Goal: Transaction & Acquisition: Purchase product/service

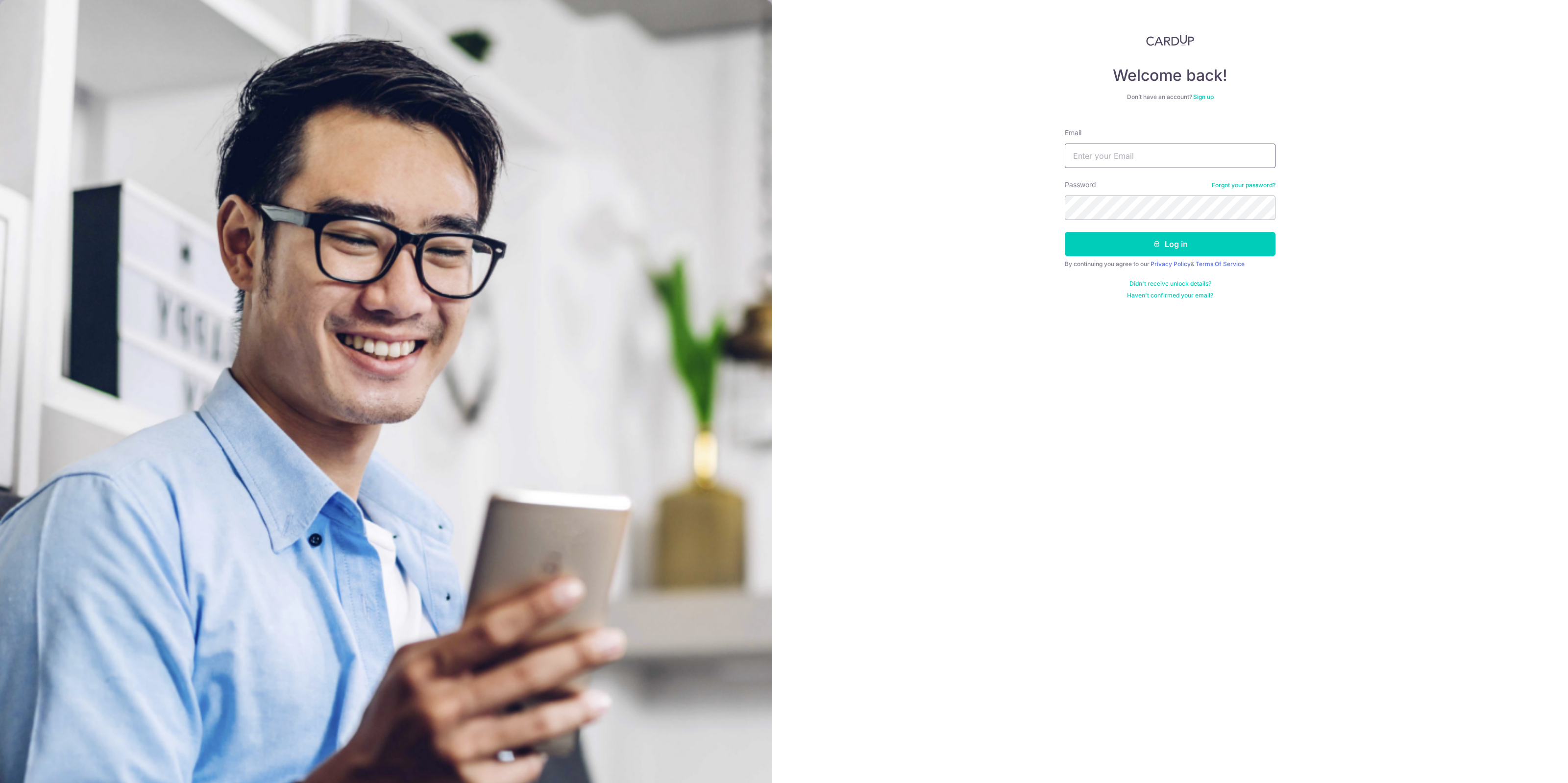
type input "[EMAIL_ADDRESS][DOMAIN_NAME]"
drag, startPoint x: 0, startPoint y: 0, endPoint x: 1151, endPoint y: 246, distance: 1177.0
click at [1150, 245] on button "Log in" at bounding box center [1170, 243] width 211 height 24
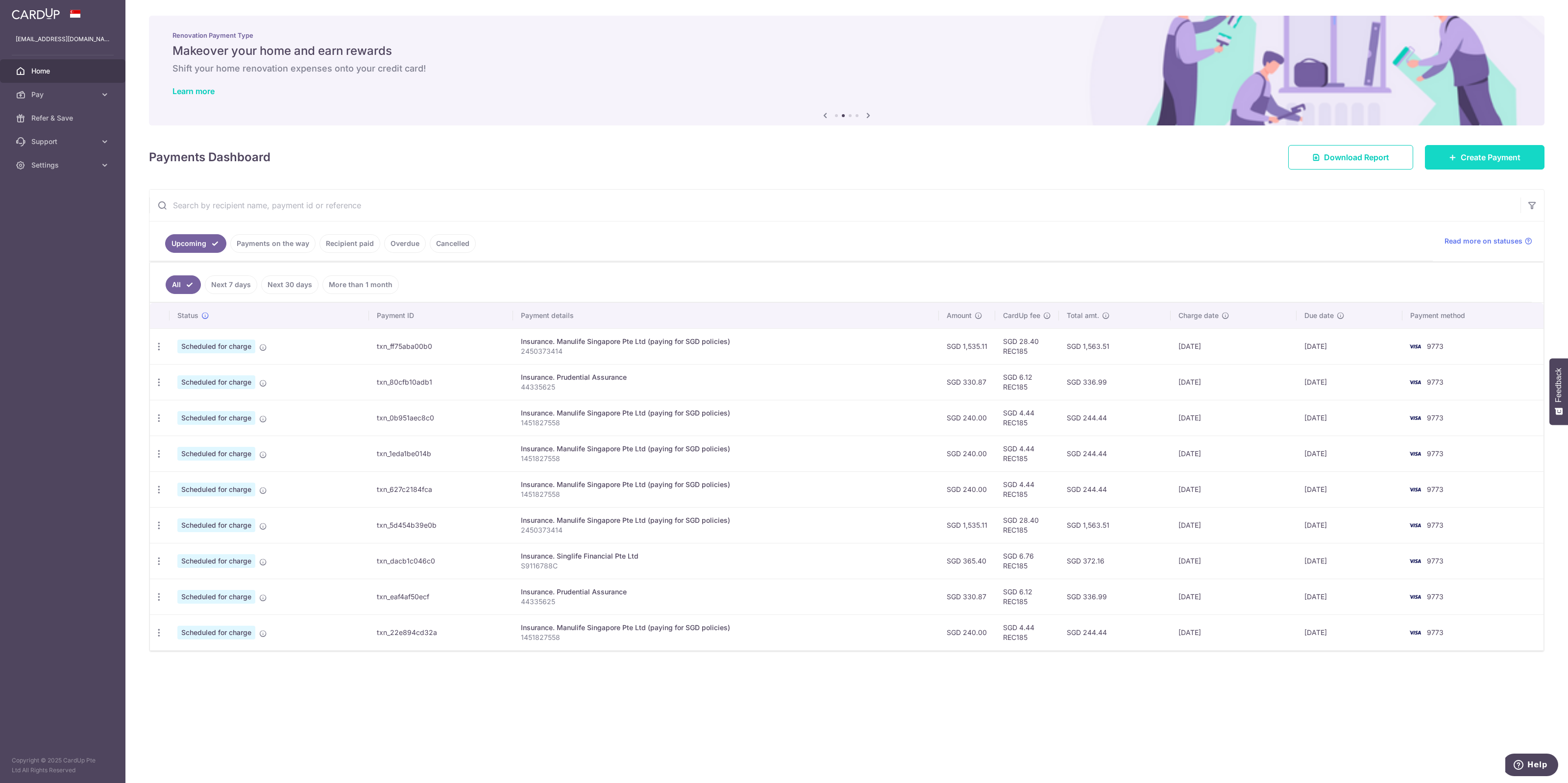
click at [1462, 162] on span "Create Payment" at bounding box center [1490, 157] width 60 height 12
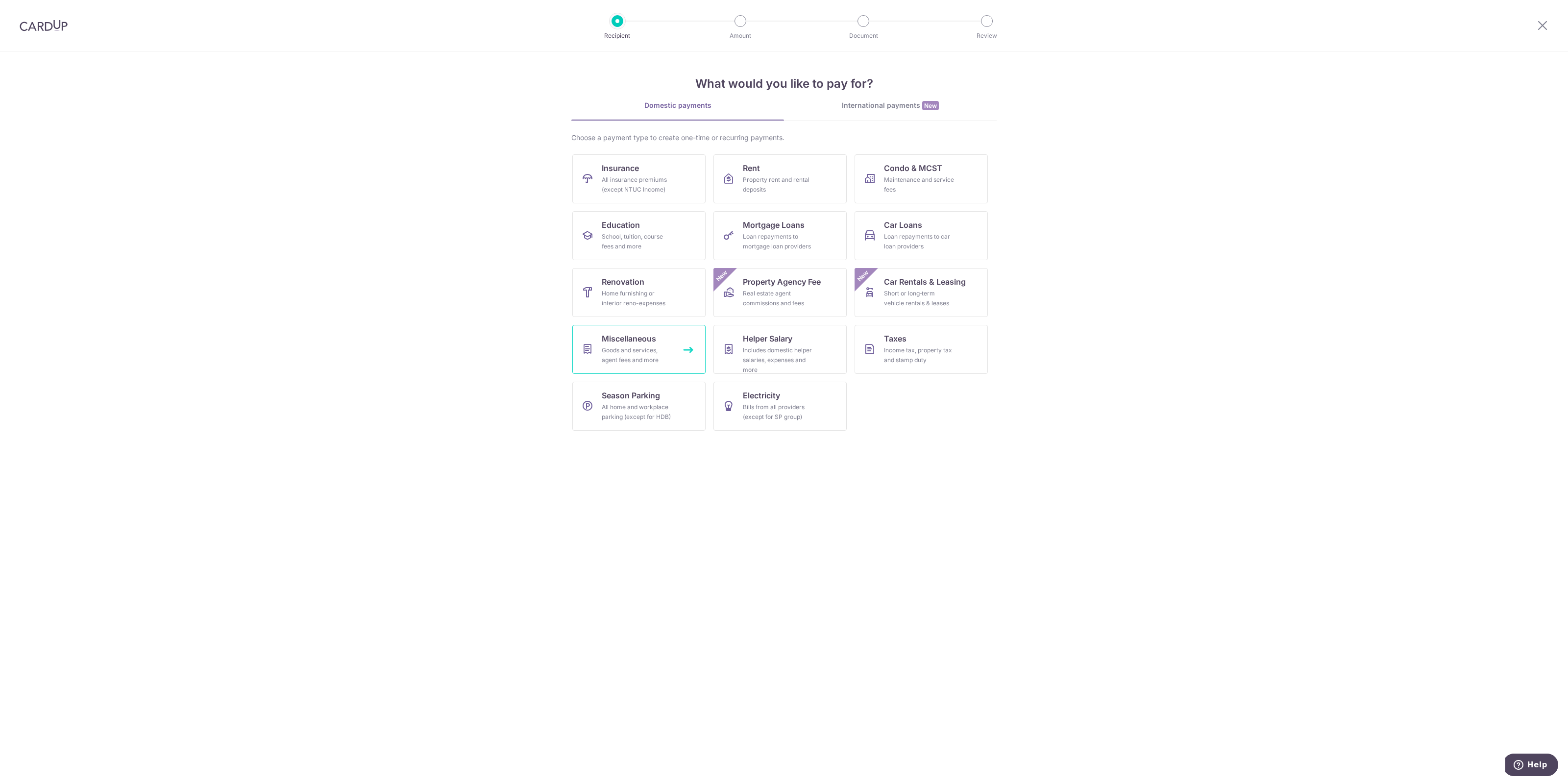
click at [658, 357] on div "Goods and services, agent fees and more" at bounding box center [637, 355] width 71 height 20
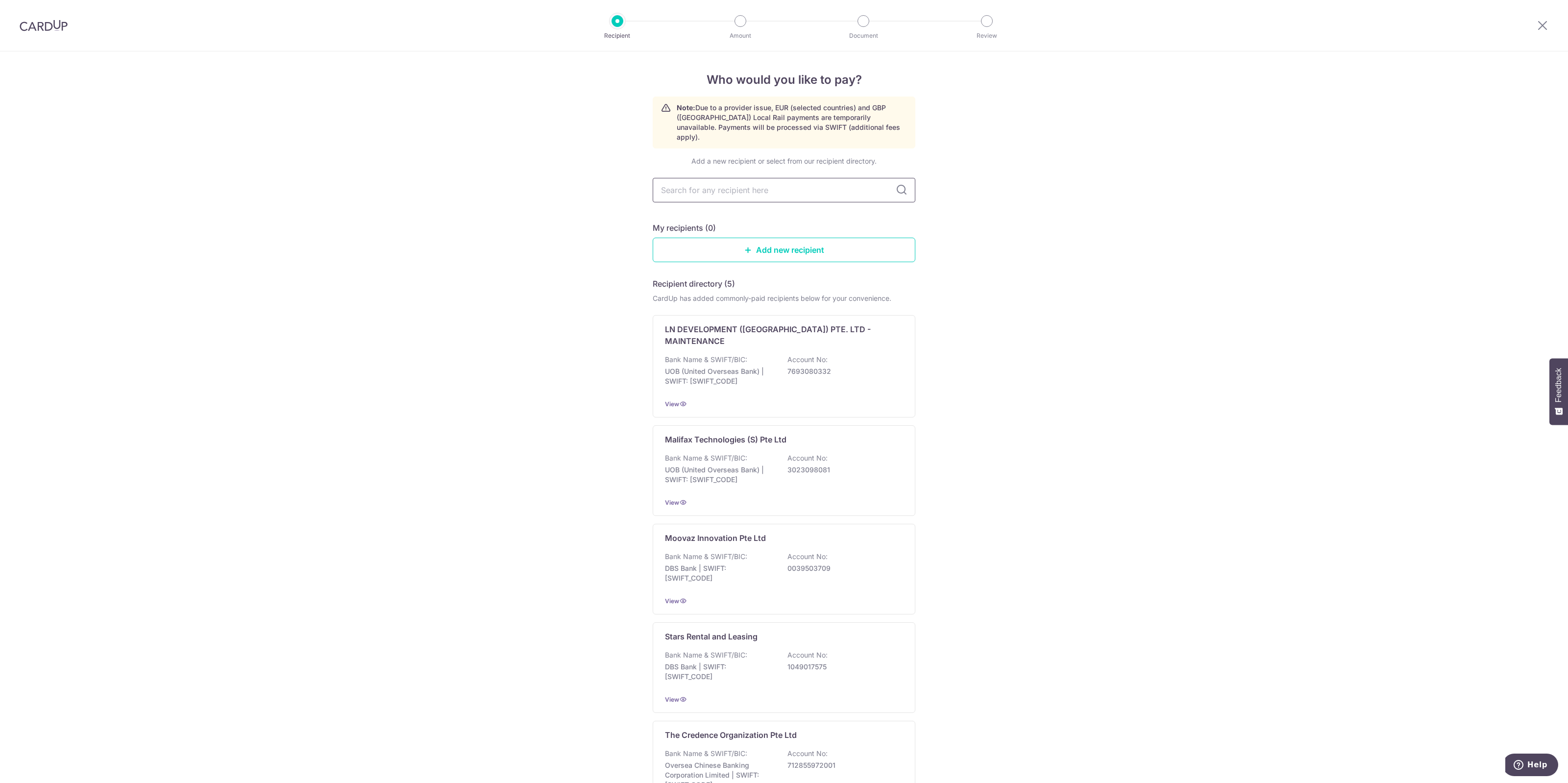
click at [773, 185] on input "text" at bounding box center [784, 190] width 263 height 24
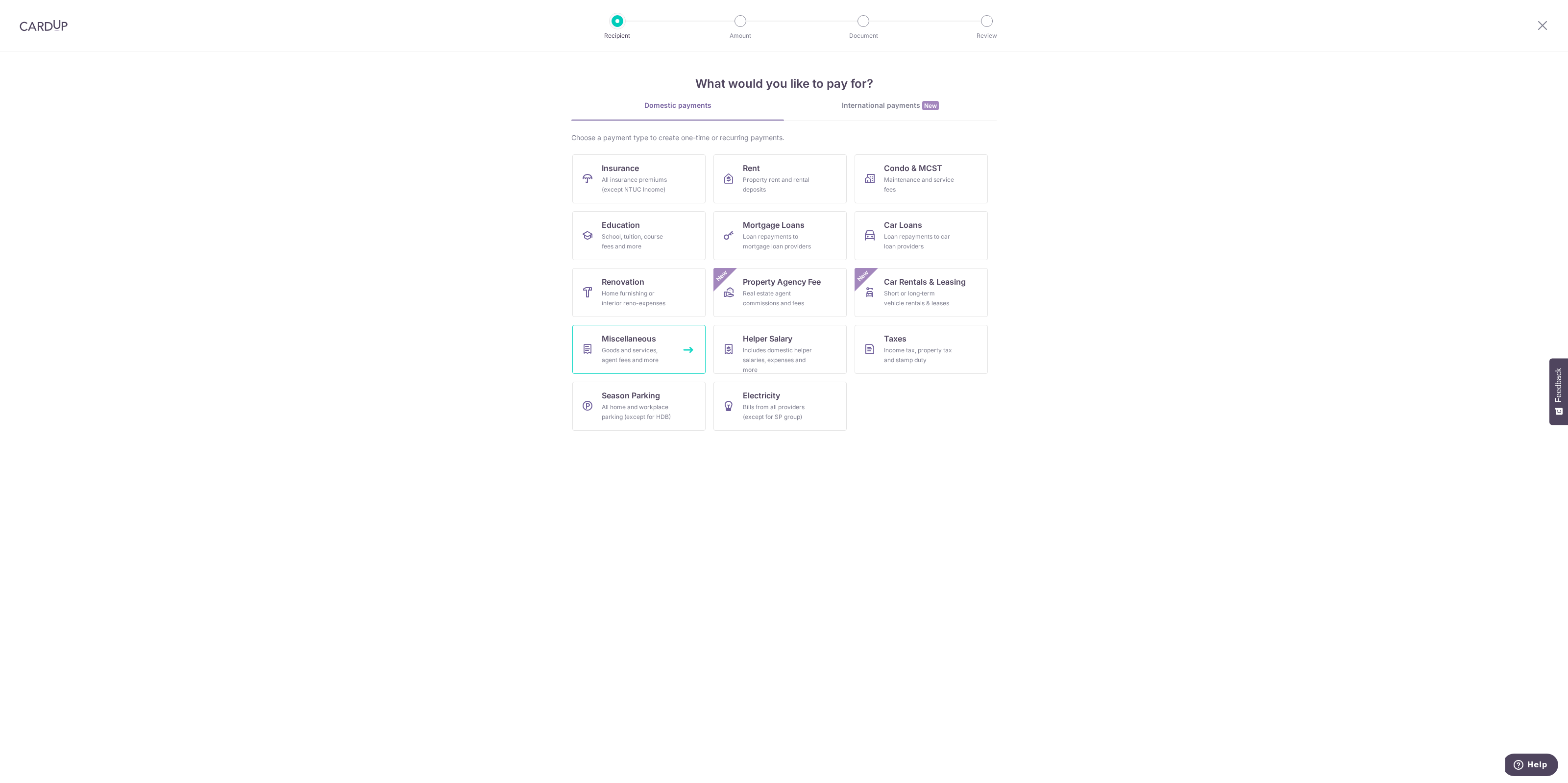
click at [668, 353] on div "Goods and services, agent fees and more" at bounding box center [637, 355] width 71 height 20
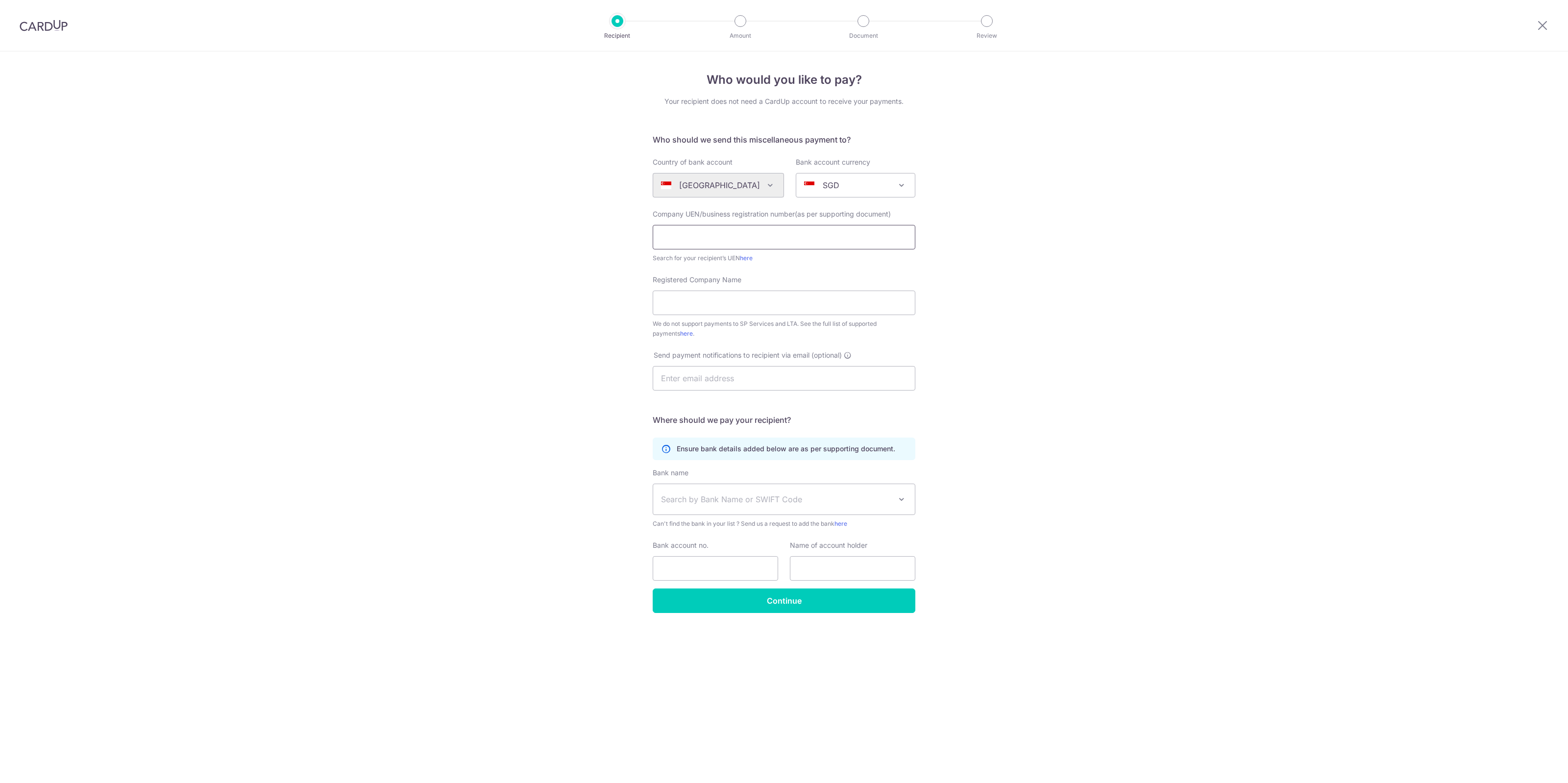
drag, startPoint x: 753, startPoint y: 240, endPoint x: 758, endPoint y: 246, distance: 7.8
click at [758, 246] on input "text" at bounding box center [784, 236] width 263 height 24
click at [742, 260] on link "here" at bounding box center [746, 258] width 13 height 7
click at [721, 236] on input "text" at bounding box center [784, 236] width 263 height 24
paste input "53495046M"
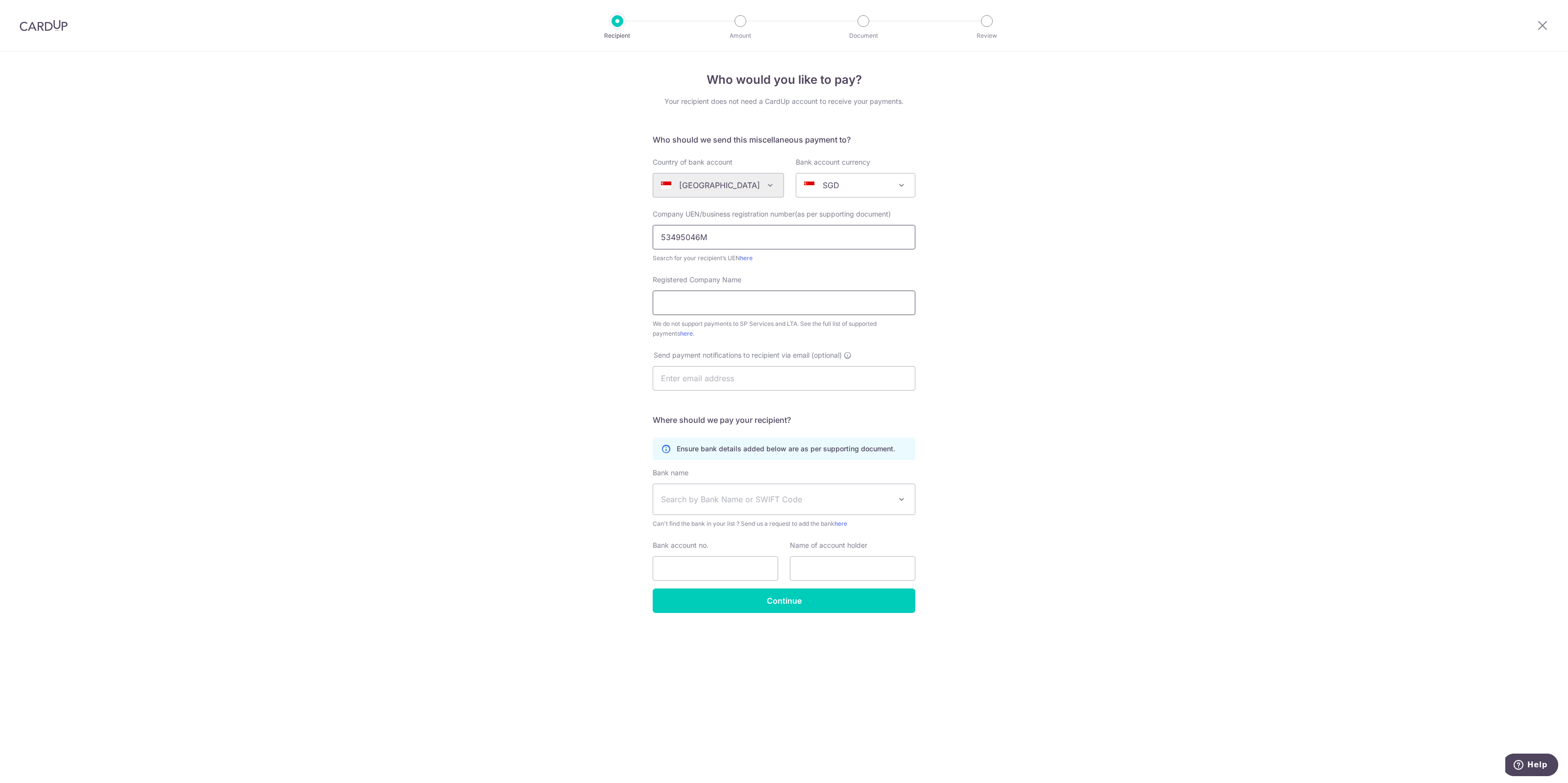
type input "53495046M"
click at [738, 294] on input "Registered Company Name" at bounding box center [784, 302] width 263 height 24
paste input "TELETALES"
click at [663, 304] on input "TELETALES" at bounding box center [784, 302] width 263 height 24
type input "TELETALES"
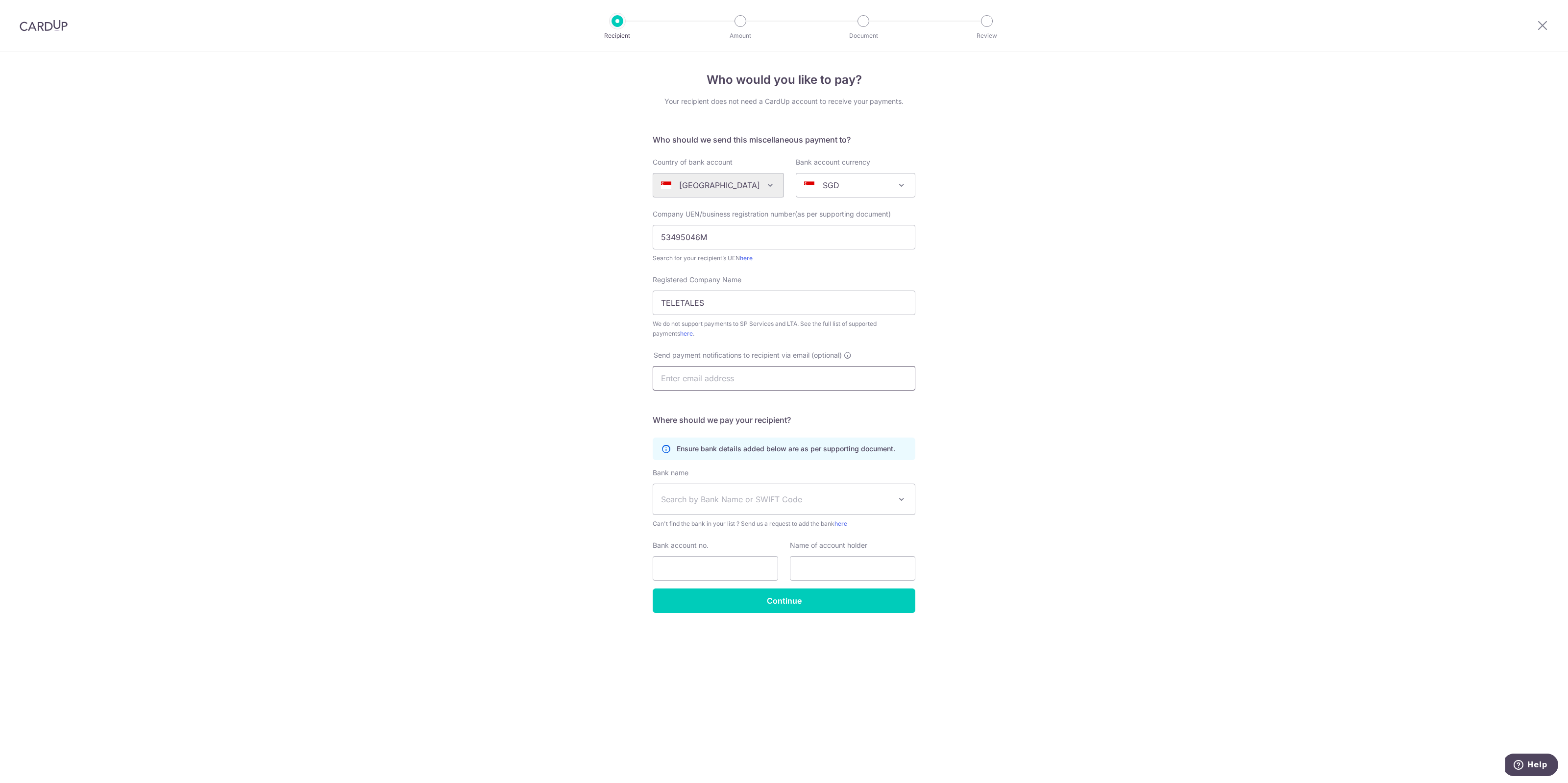
click at [724, 383] on input "text" at bounding box center [784, 378] width 263 height 24
click at [428, 484] on div "Who would you like to pay? Your recipient does not need a CardUp account to rec…" at bounding box center [784, 418] width 1568 height 732
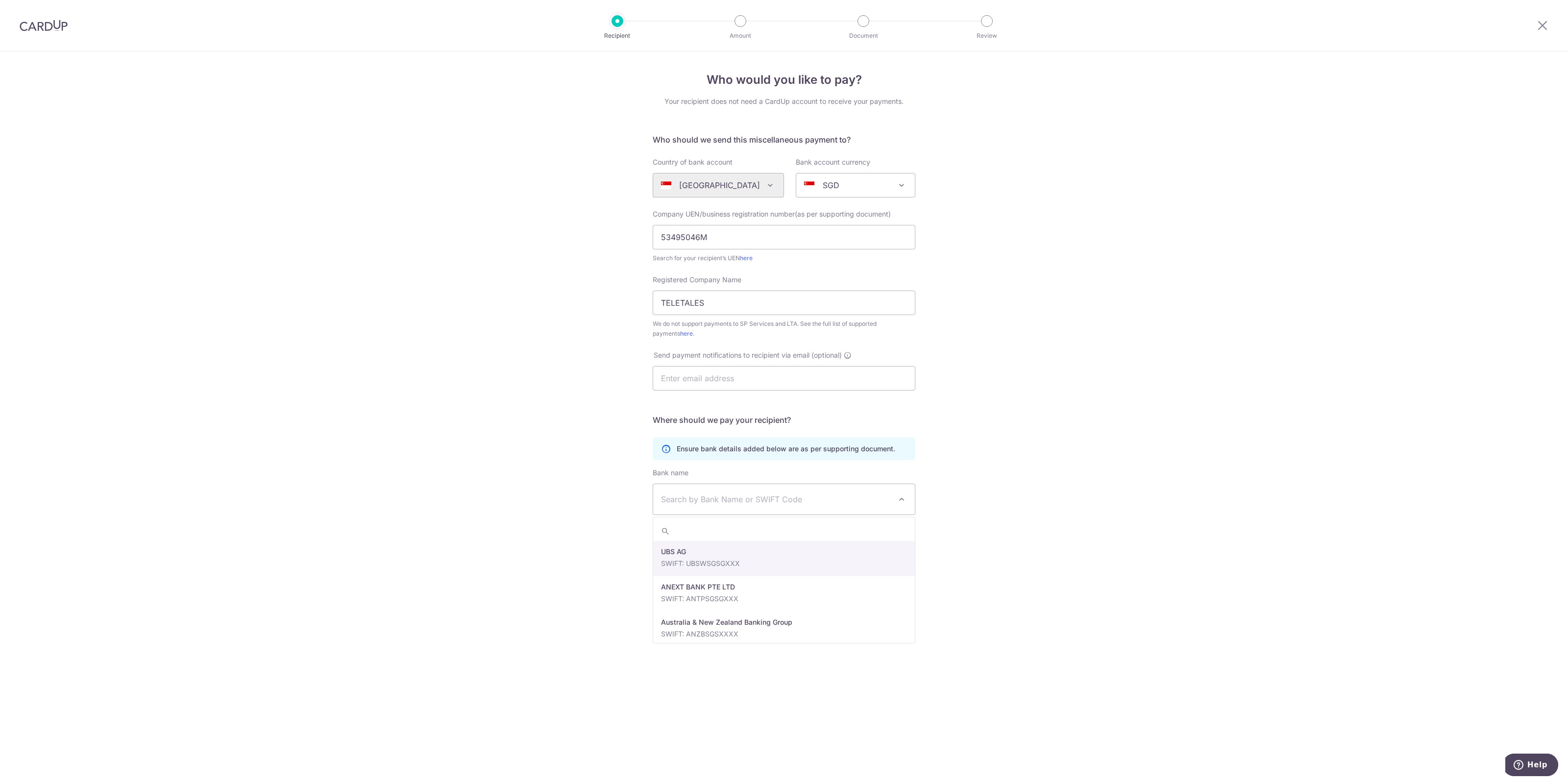
click at [716, 507] on span "Search by Bank Name or SWIFT Code" at bounding box center [784, 499] width 262 height 30
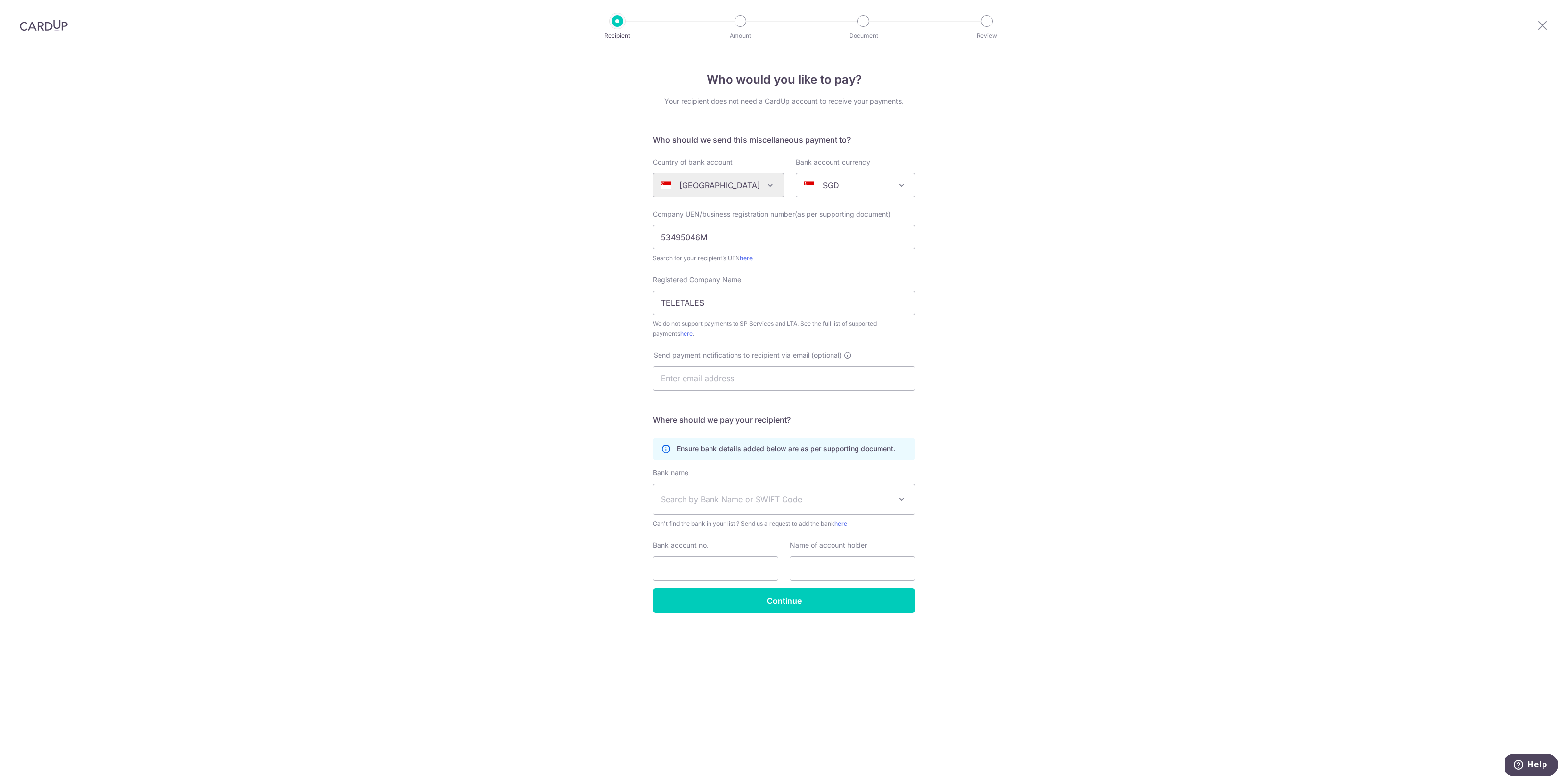
click at [611, 464] on div "Who would you like to pay? Your recipient does not need a CardUp account to rec…" at bounding box center [784, 418] width 1568 height 732
click at [686, 600] on input "Continue" at bounding box center [784, 600] width 263 height 24
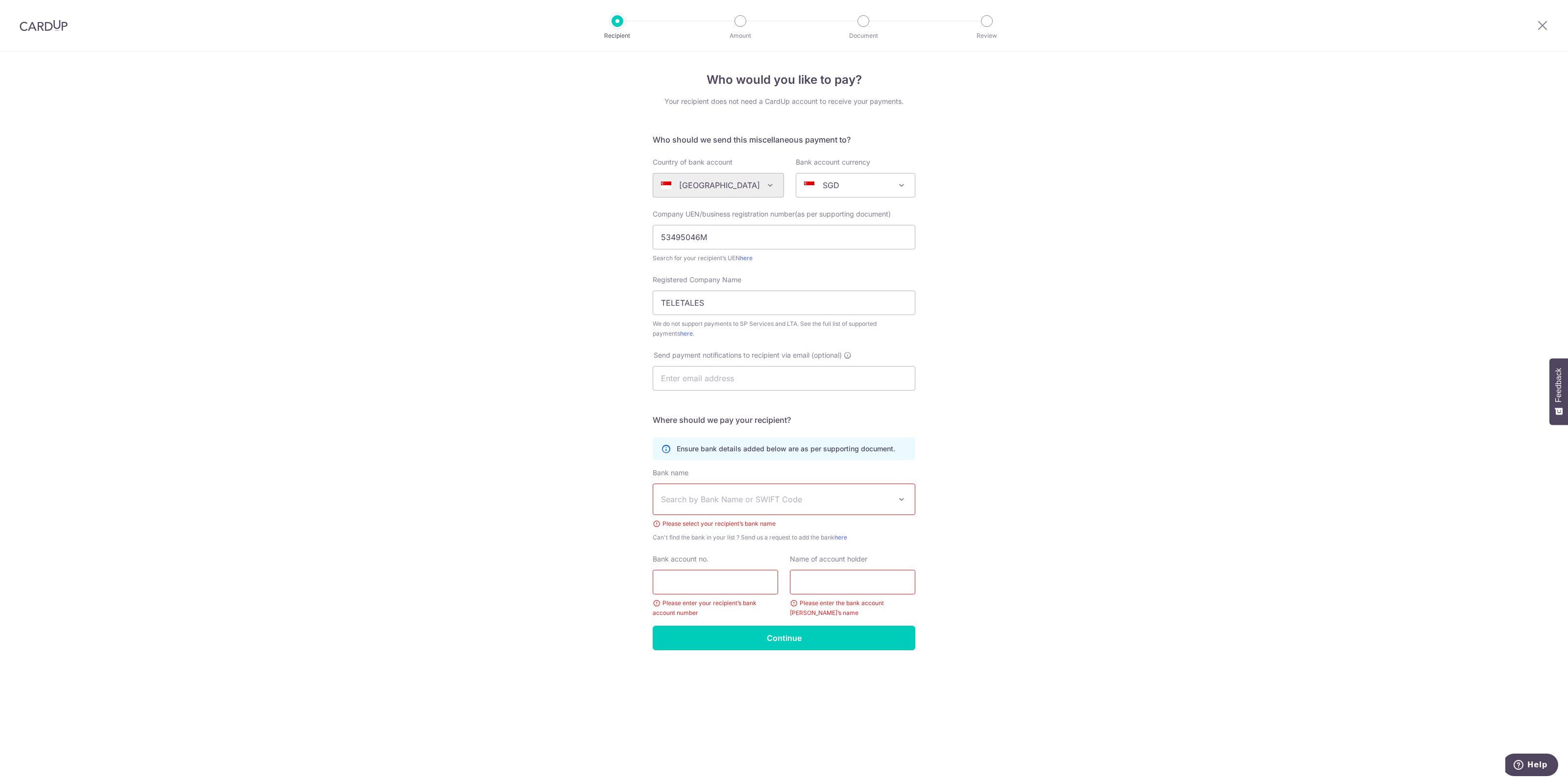
click at [24, 31] on img at bounding box center [44, 25] width 48 height 12
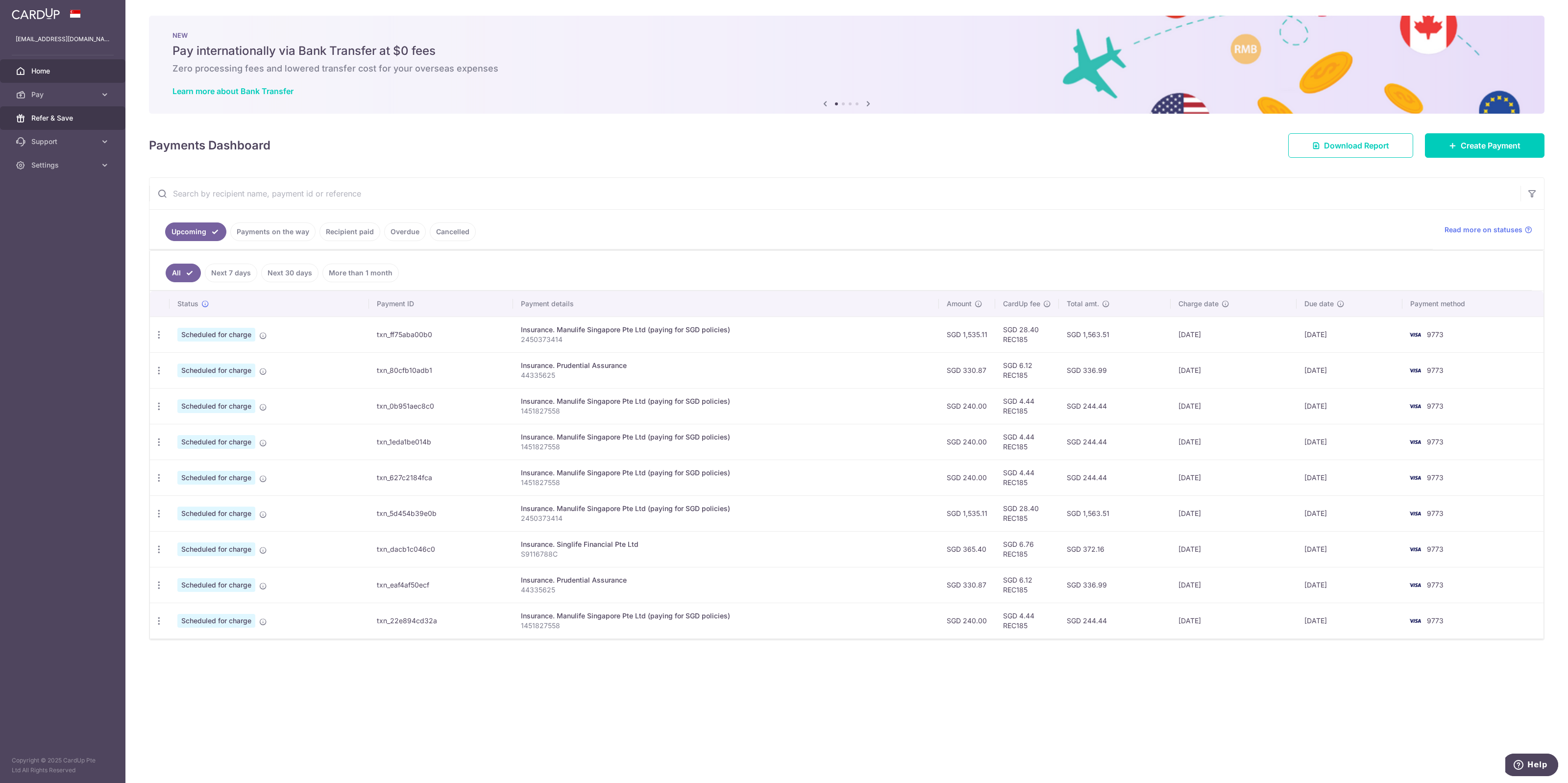
click at [96, 106] on link "Refer & Save" at bounding box center [63, 118] width 125 height 23
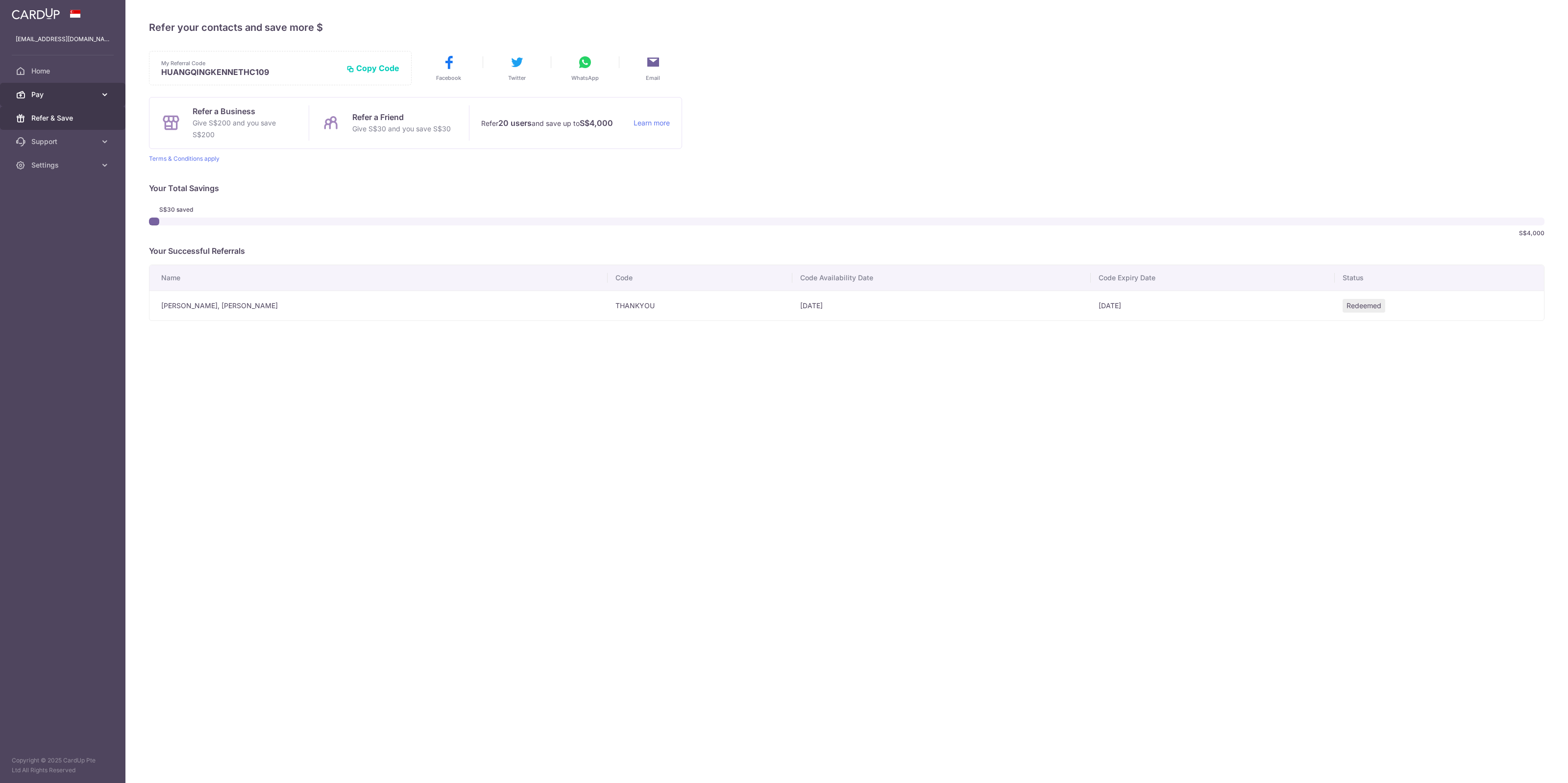
click at [93, 92] on span "Pay" at bounding box center [64, 94] width 64 height 10
click at [59, 119] on span "Payments" at bounding box center [64, 118] width 64 height 10
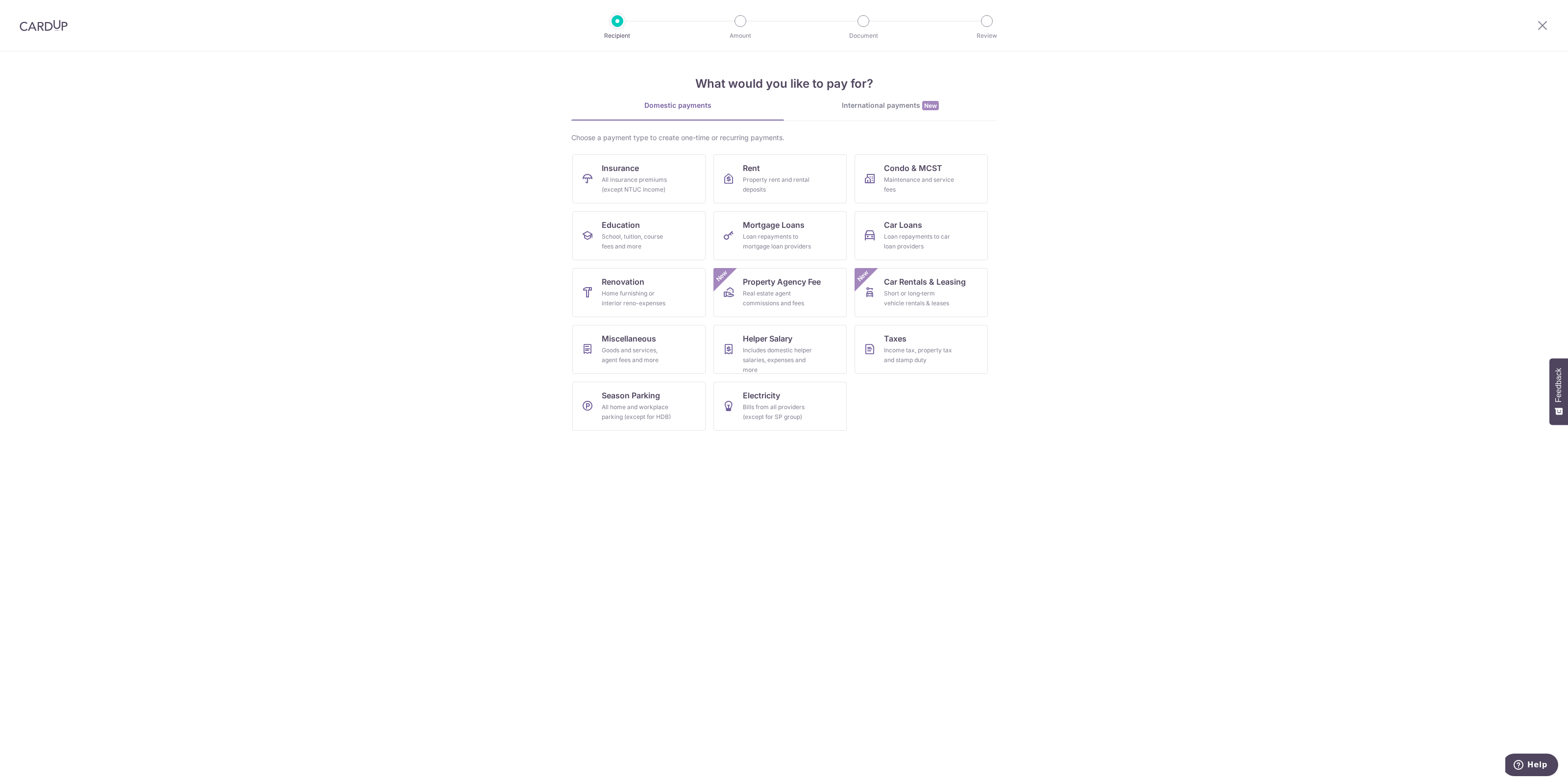
click at [38, 29] on img at bounding box center [44, 25] width 48 height 12
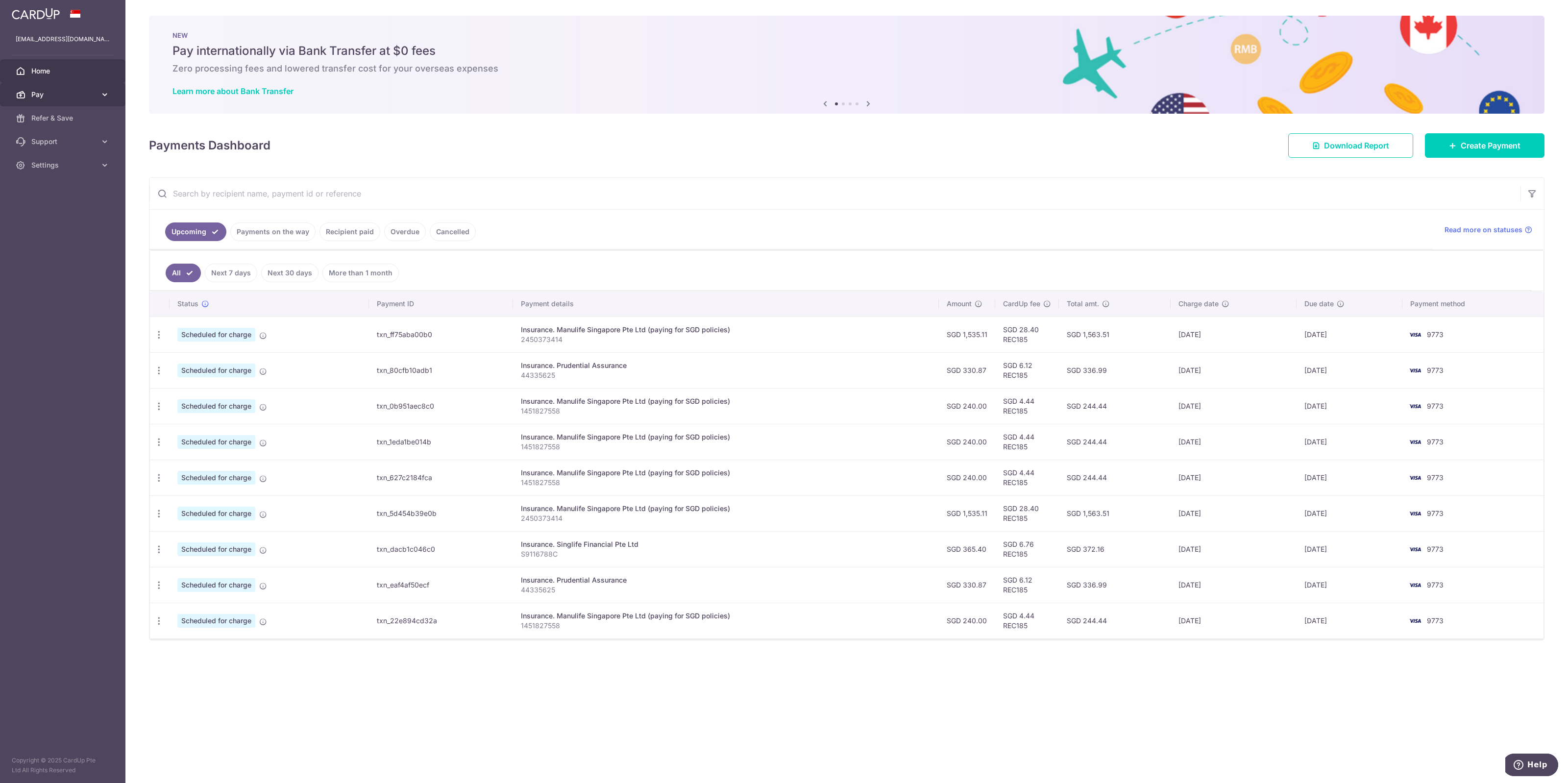
click at [104, 92] on icon at bounding box center [105, 94] width 10 height 10
click at [64, 134] on link "Recipients" at bounding box center [63, 141] width 125 height 23
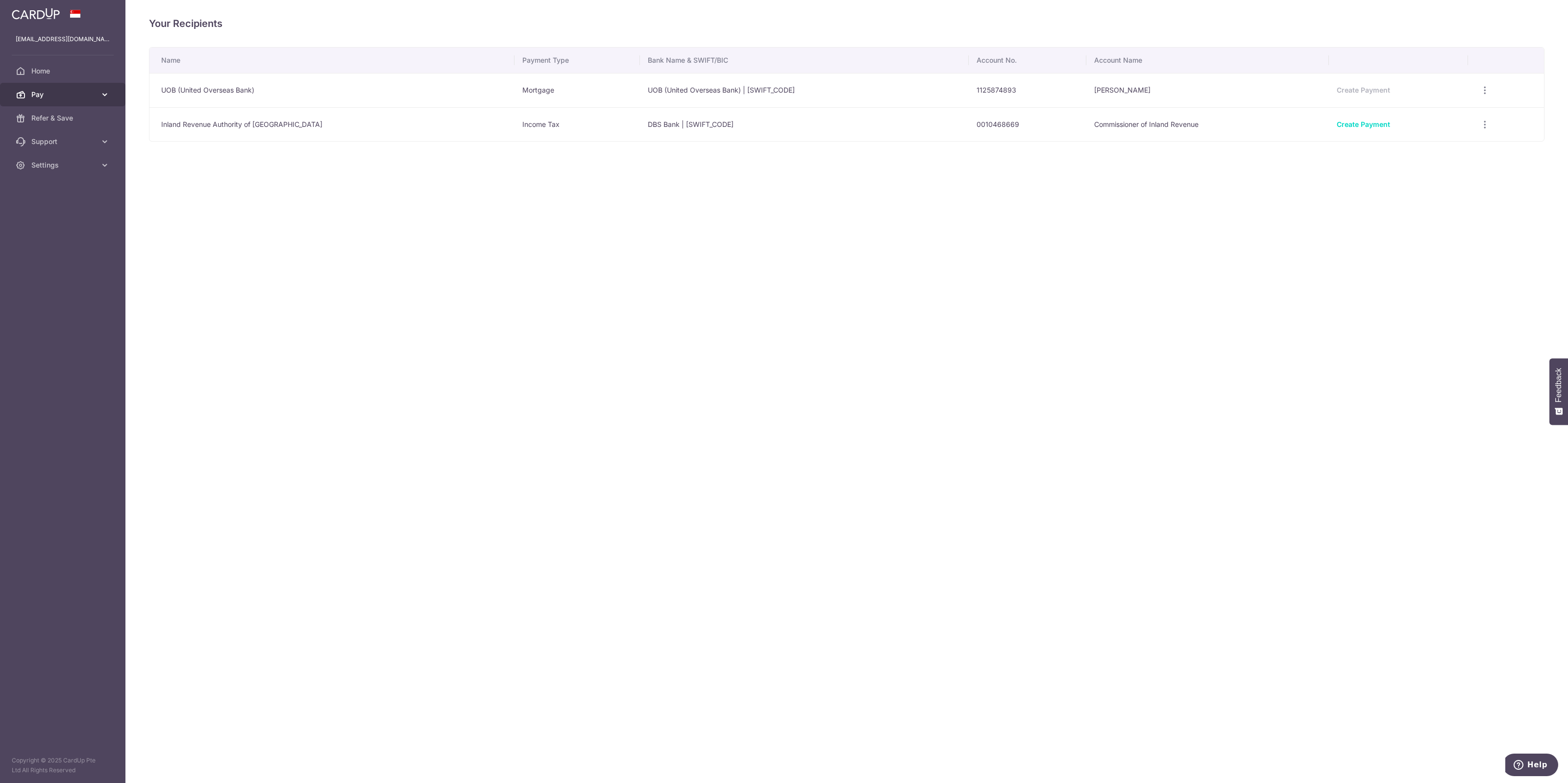
click at [97, 98] on link "Pay" at bounding box center [63, 95] width 125 height 23
click at [53, 124] on link "Payments" at bounding box center [63, 118] width 125 height 23
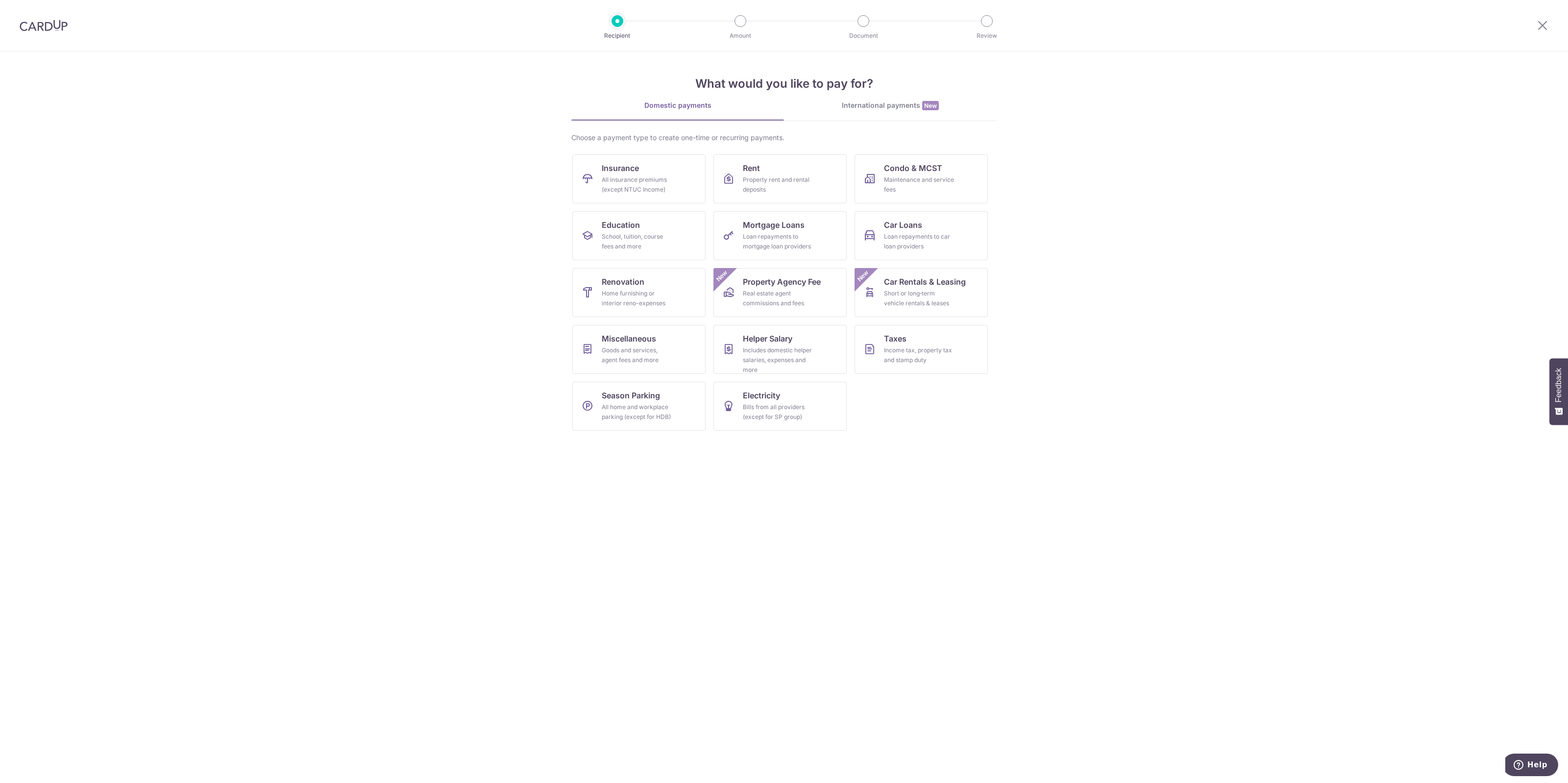
click at [869, 115] on link "International payments New" at bounding box center [890, 110] width 213 height 20
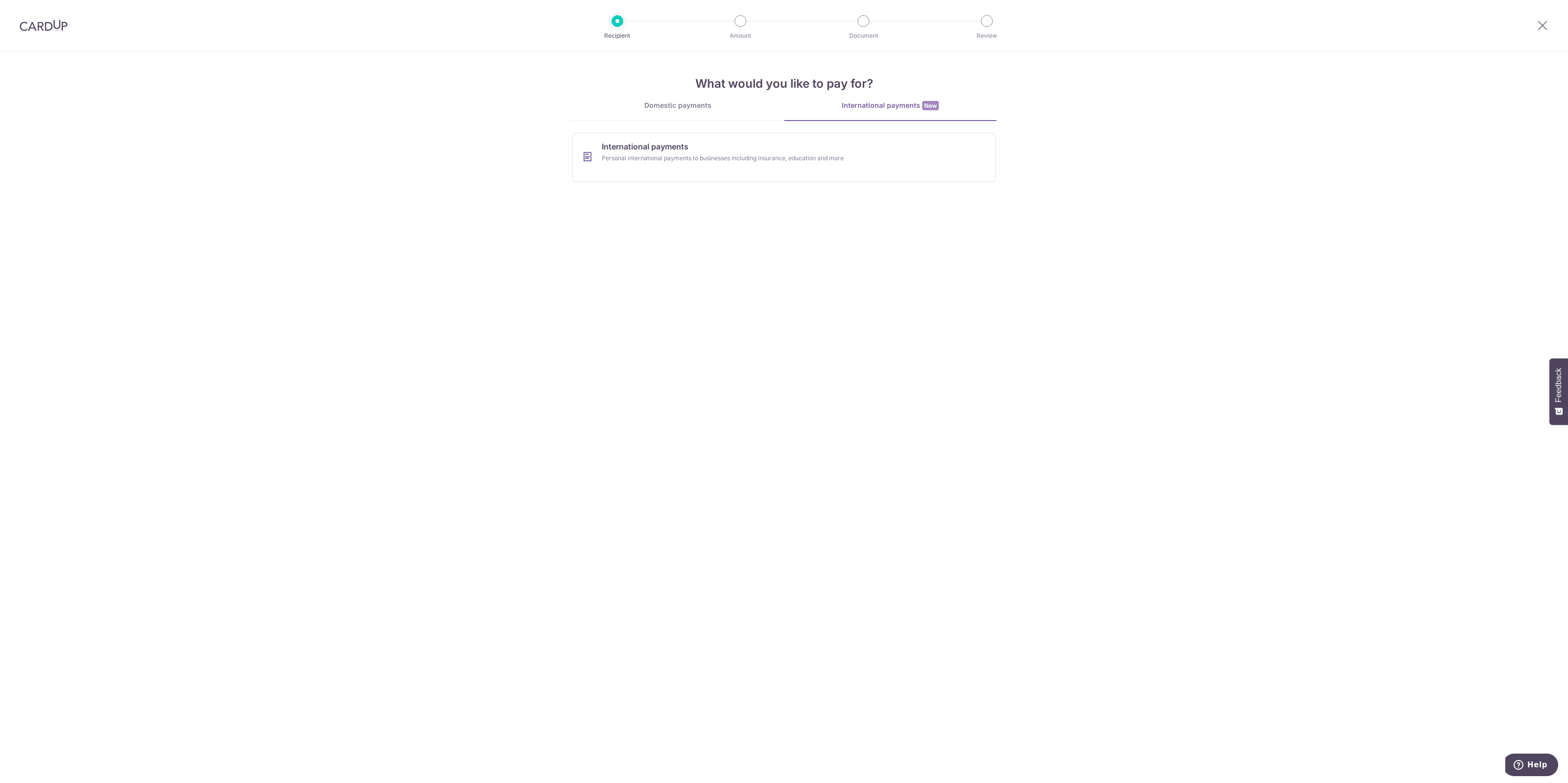
click at [700, 104] on div "Domestic payments" at bounding box center [678, 105] width 213 height 10
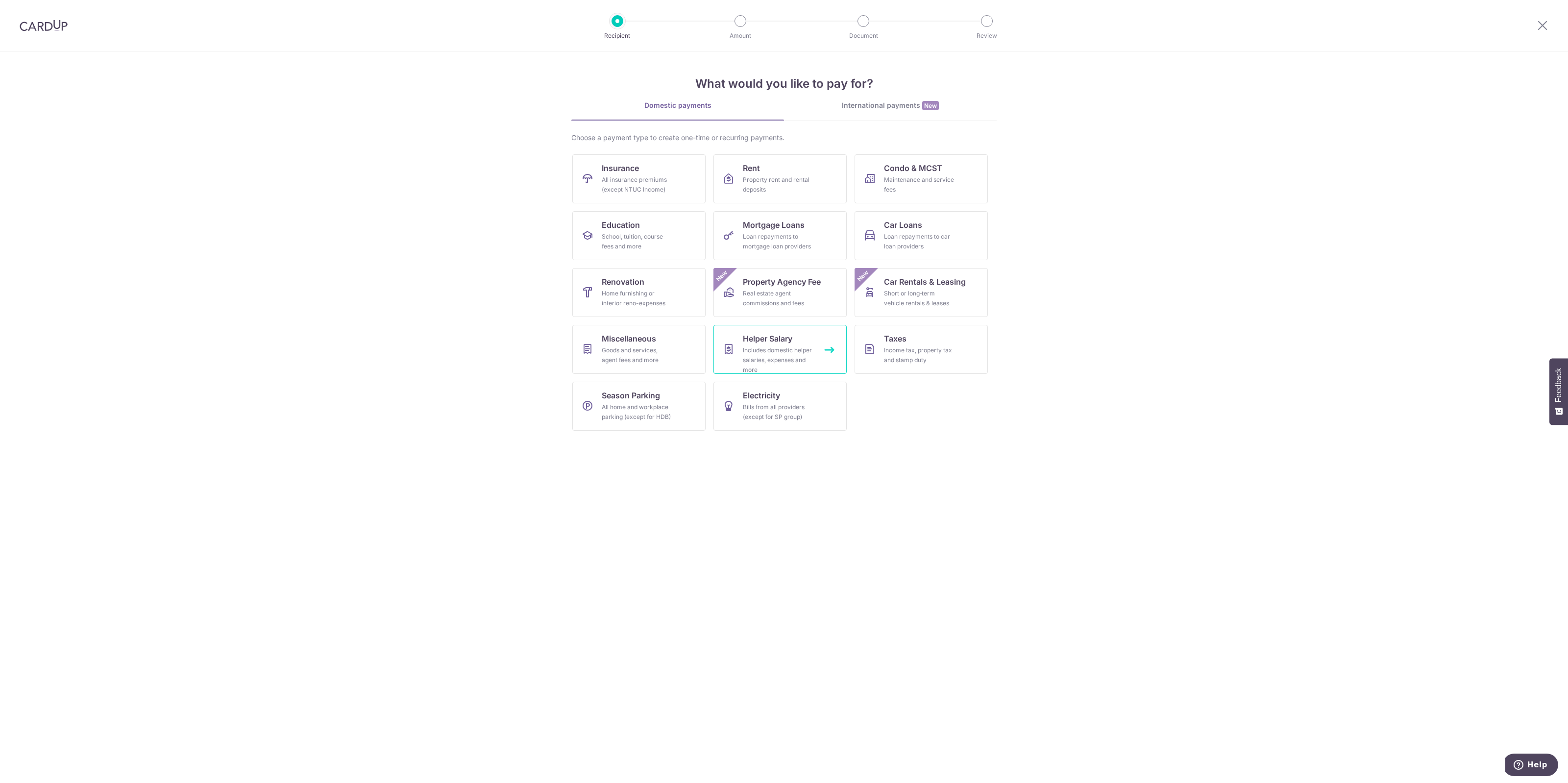
click at [809, 359] on div "Includes domestic helper salaries, expenses and more" at bounding box center [777, 360] width 71 height 30
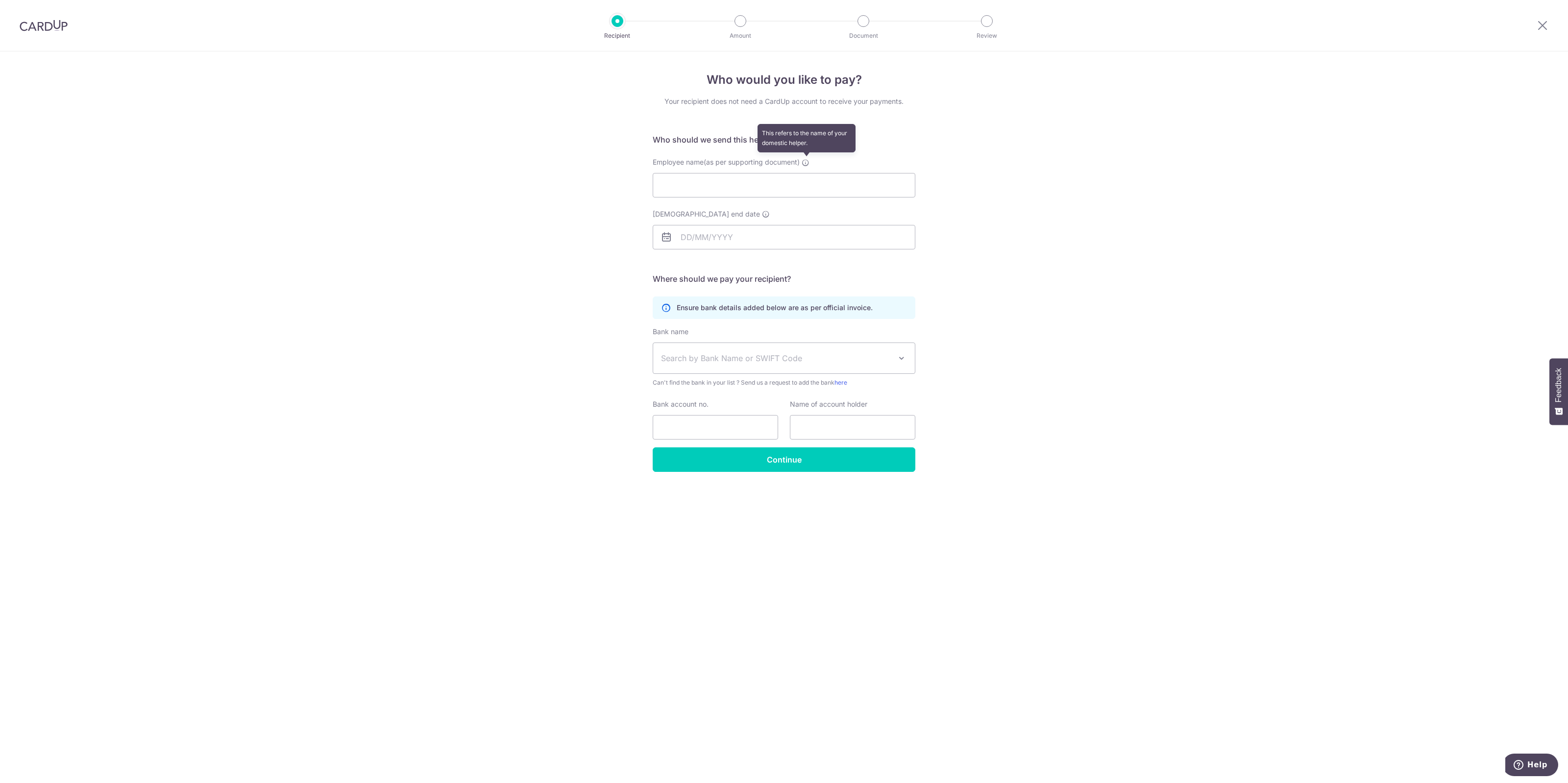
click at [809, 165] on icon at bounding box center [805, 162] width 8 height 8
click at [809, 173] on input "Employee name(as per supporting document) This refers to the name of your domes…" at bounding box center [784, 184] width 263 height 24
drag, startPoint x: 499, startPoint y: 231, endPoint x: 513, endPoint y: 228, distance: 14.3
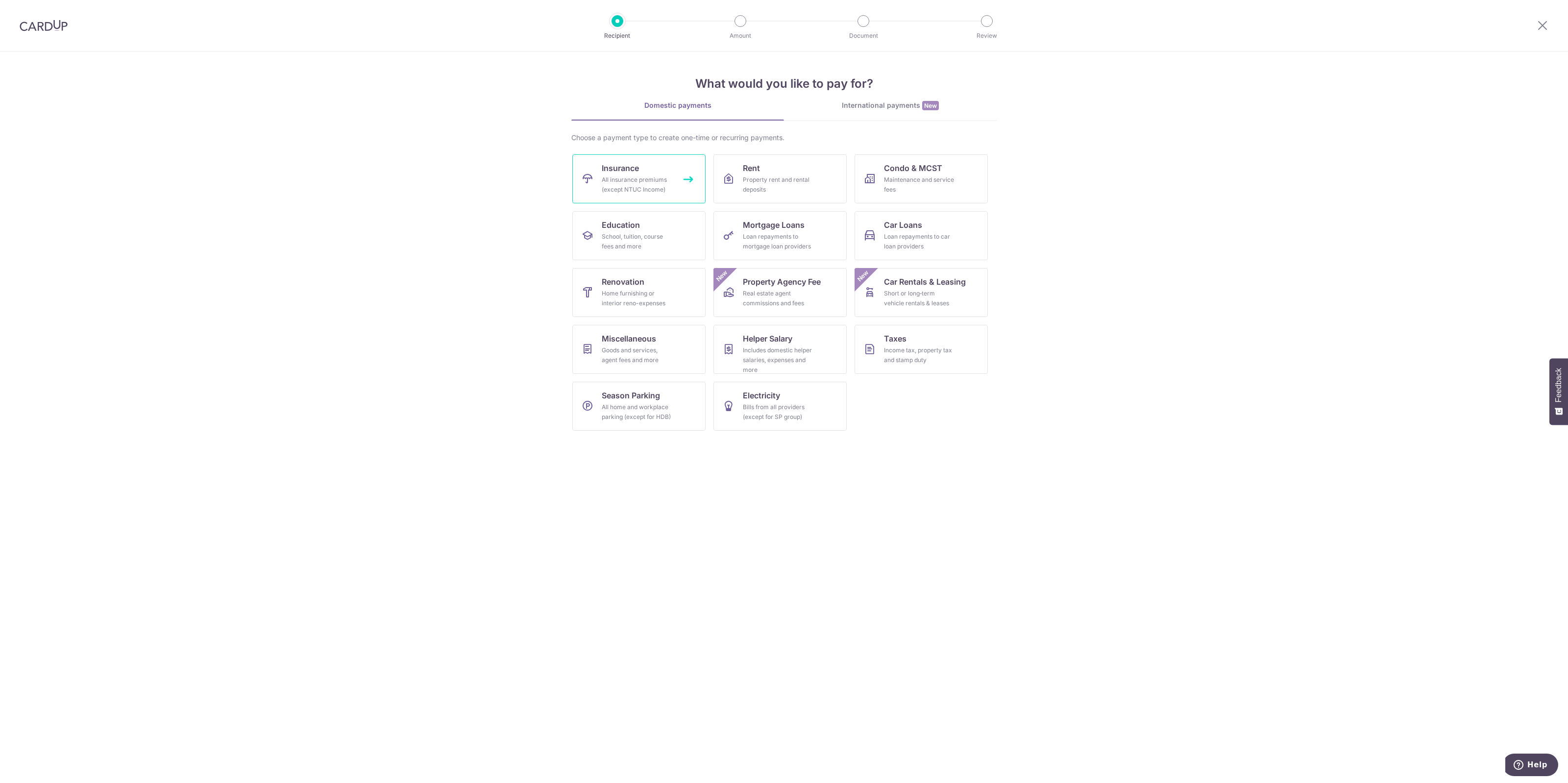
click at [637, 183] on div "All insurance premiums (except NTUC Income)" at bounding box center [637, 185] width 71 height 20
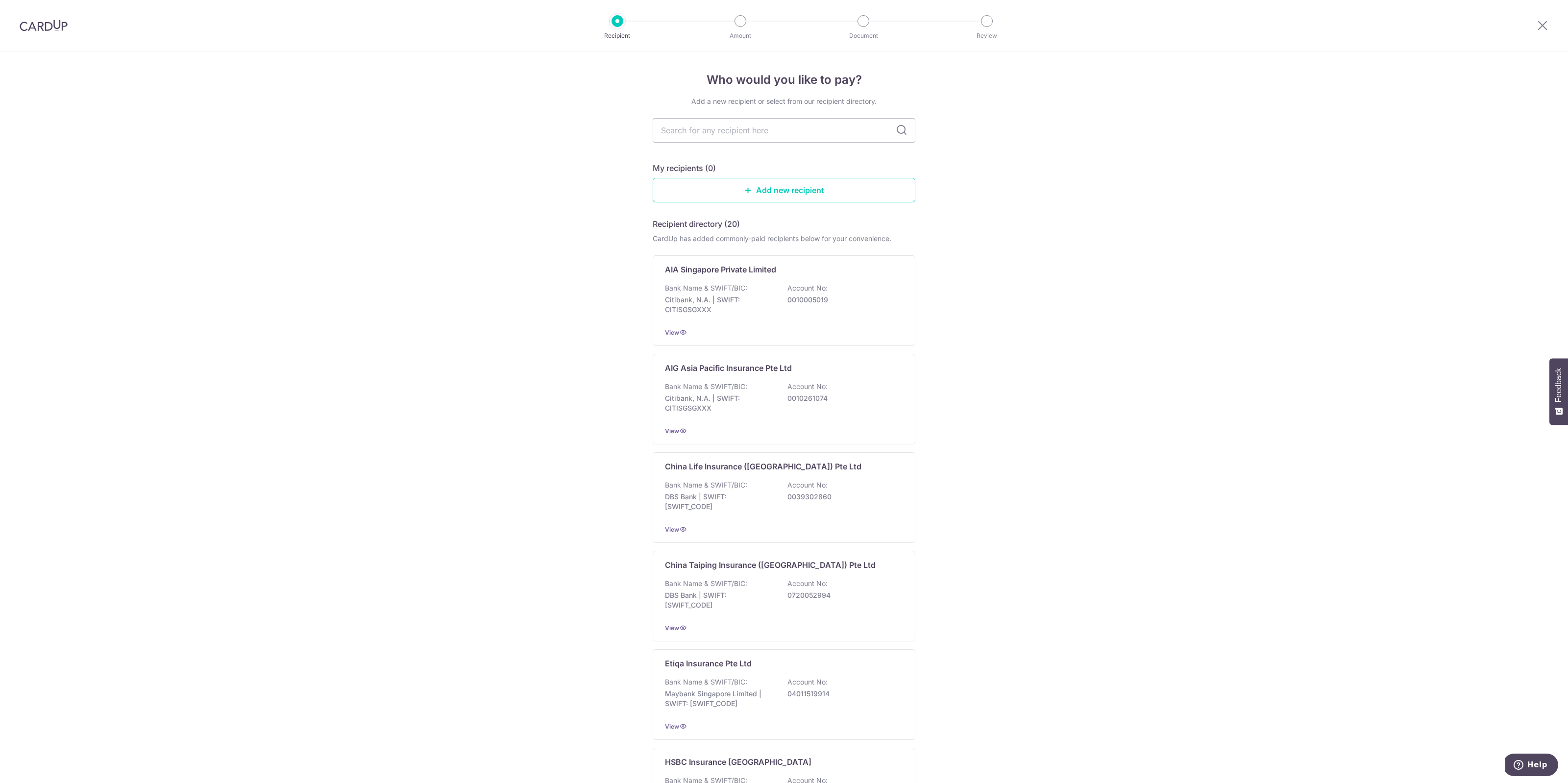
drag, startPoint x: 556, startPoint y: 293, endPoint x: 432, endPoint y: 274, distance: 125.4
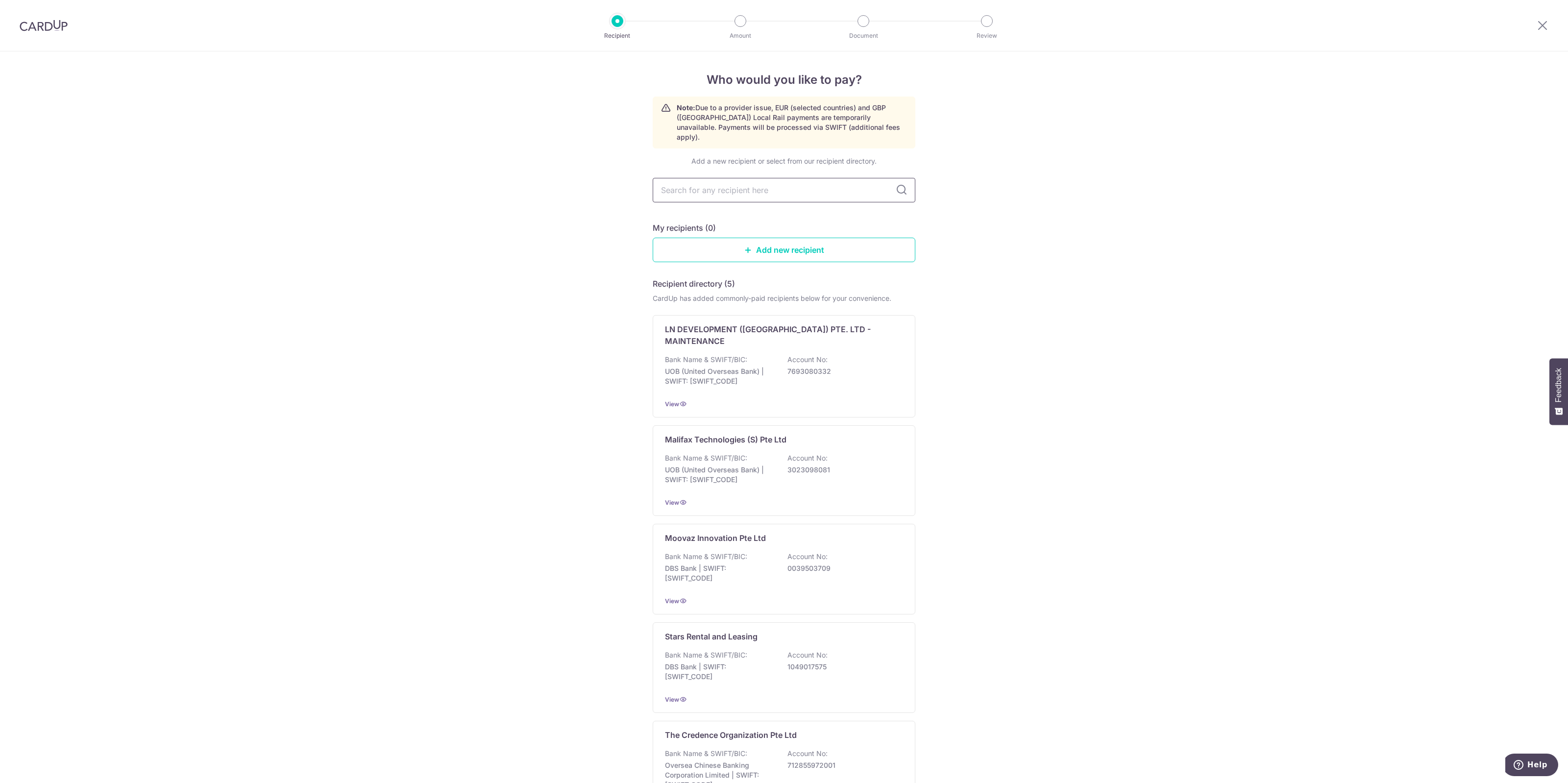
click at [762, 179] on input "text" at bounding box center [784, 190] width 263 height 24
type input "teletales"
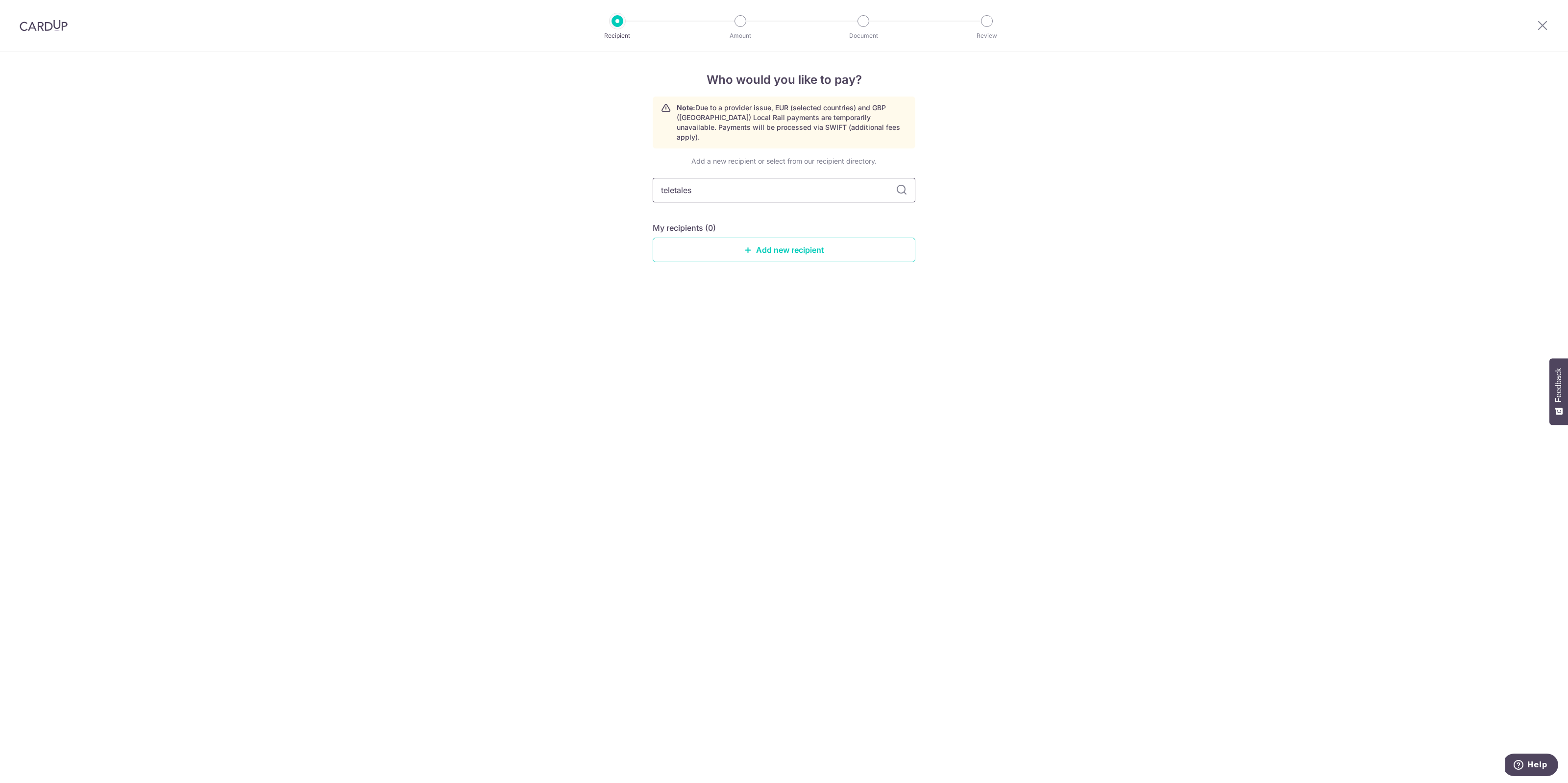
click at [756, 184] on input "teletales" at bounding box center [784, 190] width 263 height 24
click at [733, 243] on link "Add new recipient" at bounding box center [784, 250] width 263 height 24
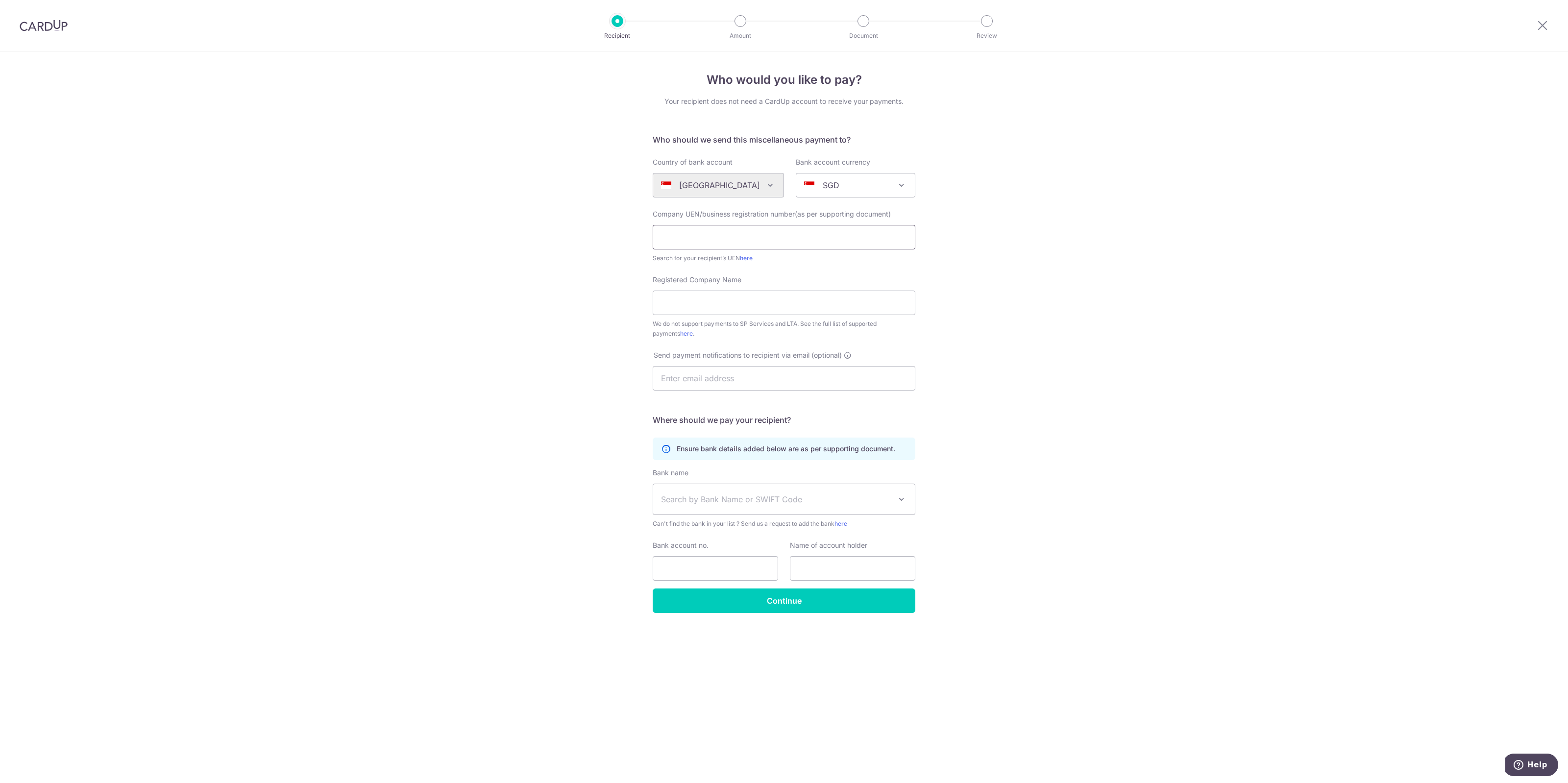
click at [733, 243] on input "text" at bounding box center [784, 236] width 263 height 24
type input "53495046M"
click at [733, 304] on input "Registered Company Name" at bounding box center [784, 302] width 263 height 24
type input "TELETALES"
click at [566, 348] on div "Who would you like to pay? Your recipient does not need a CardUp account to rec…" at bounding box center [784, 418] width 1568 height 732
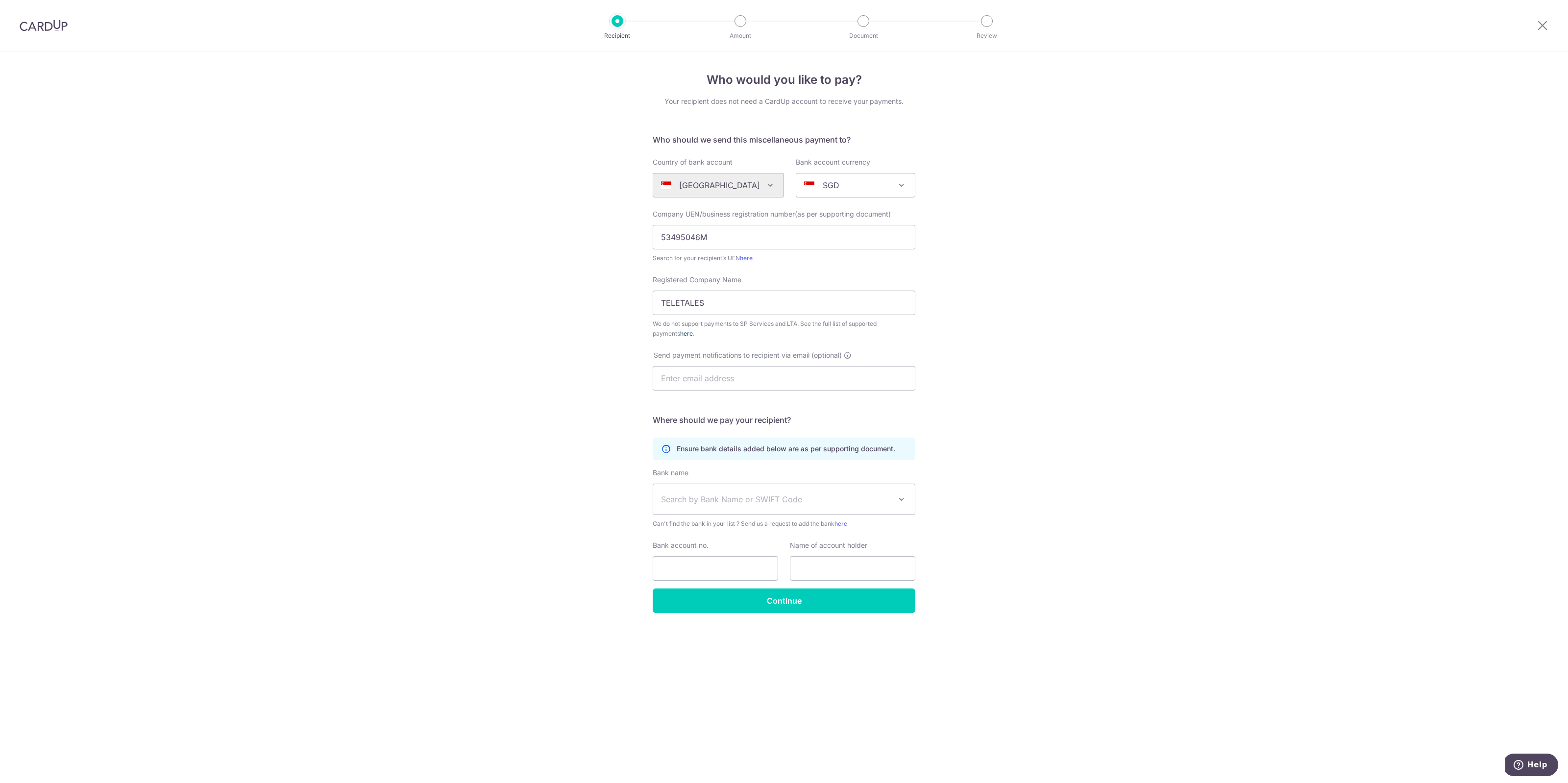
click at [680, 336] on link "here" at bounding box center [686, 334] width 13 height 7
